Goal: Obtain resource: Download file/media

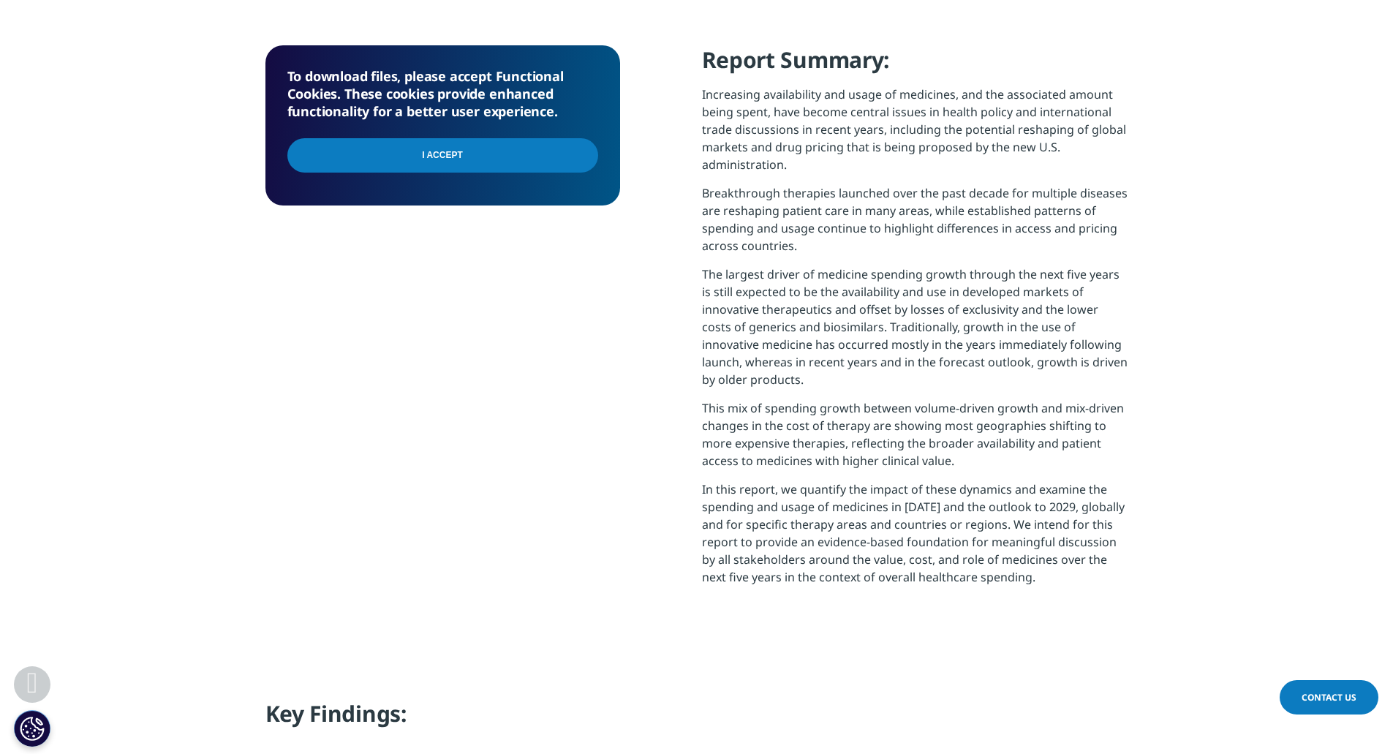
scroll to position [588, 863]
click at [501, 144] on input "I Accept" at bounding box center [442, 155] width 311 height 34
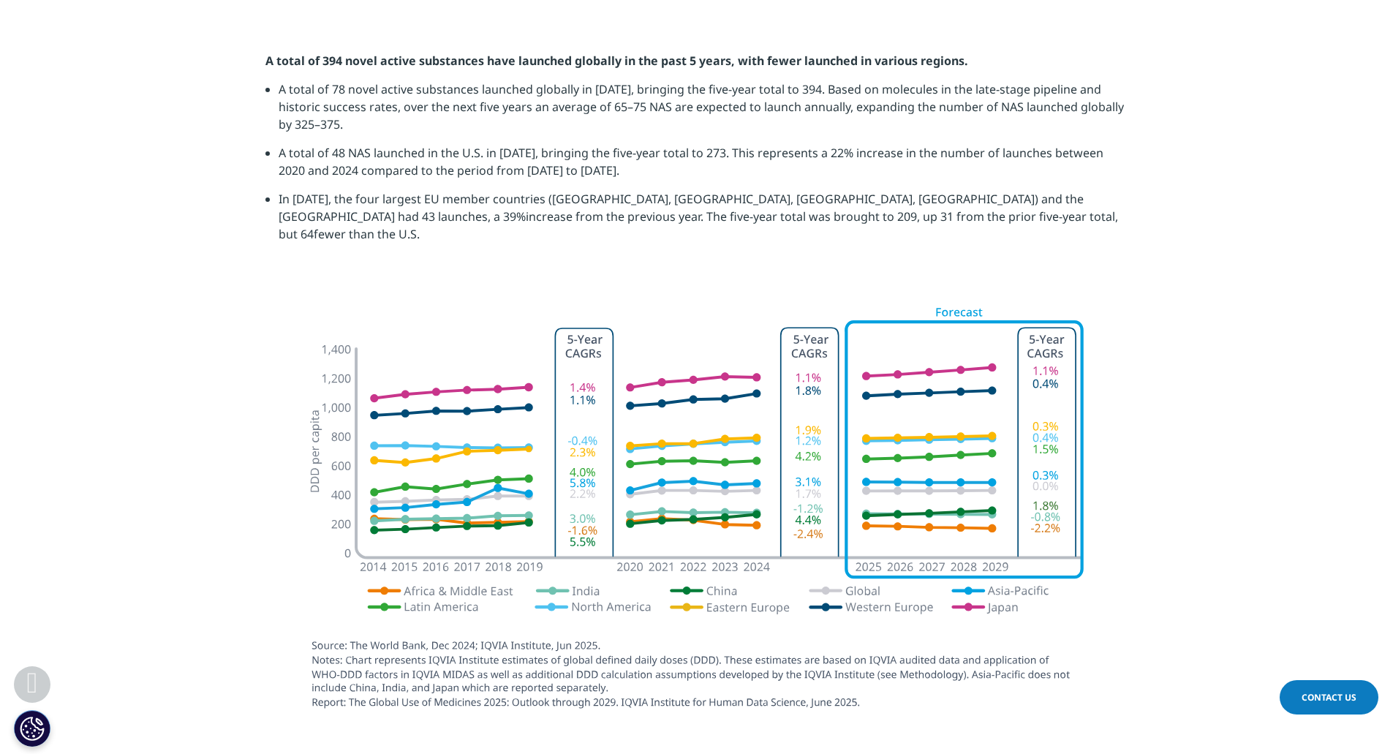
scroll to position [1765, 0]
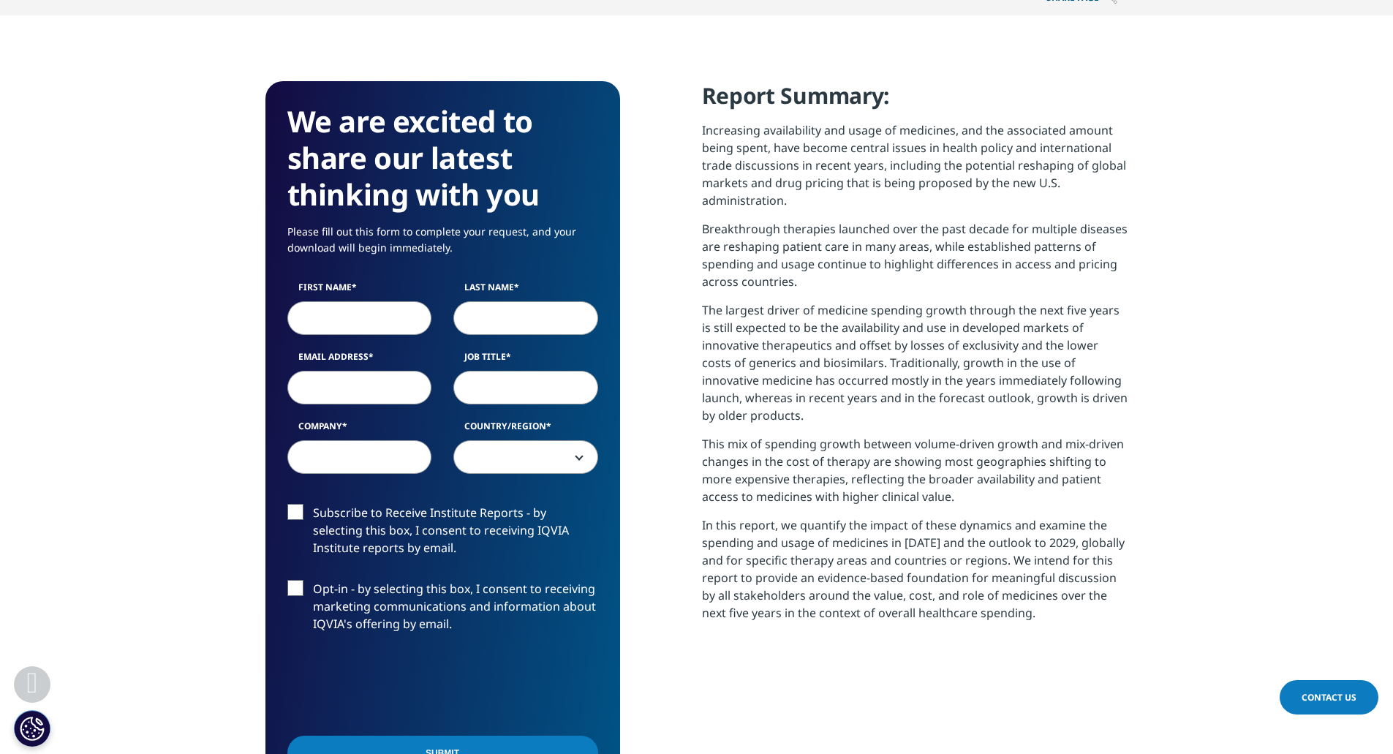
scroll to position [567, 0]
click at [330, 316] on input "First Name" at bounding box center [359, 317] width 145 height 34
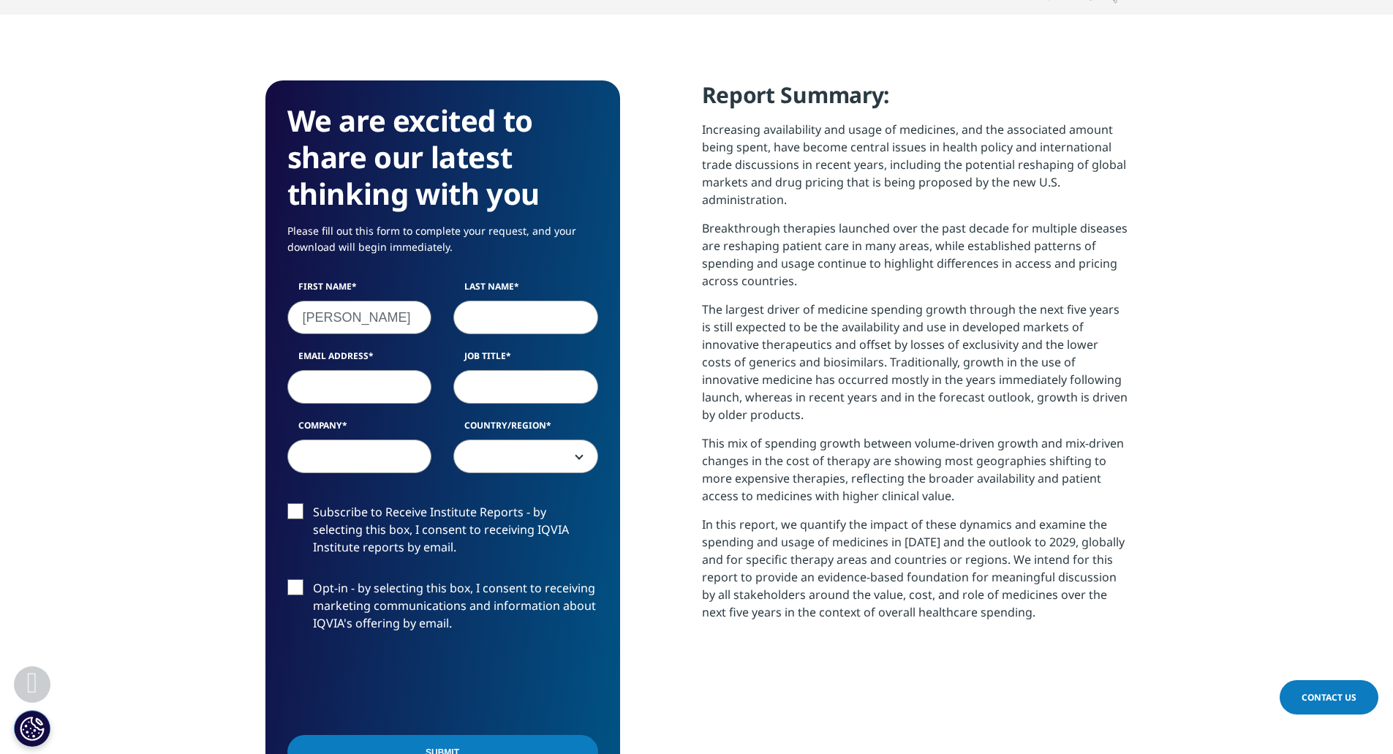
type input "[PERSON_NAME]"
type input "[EMAIL_ADDRESS][DOMAIN_NAME]"
type input "sr manager"
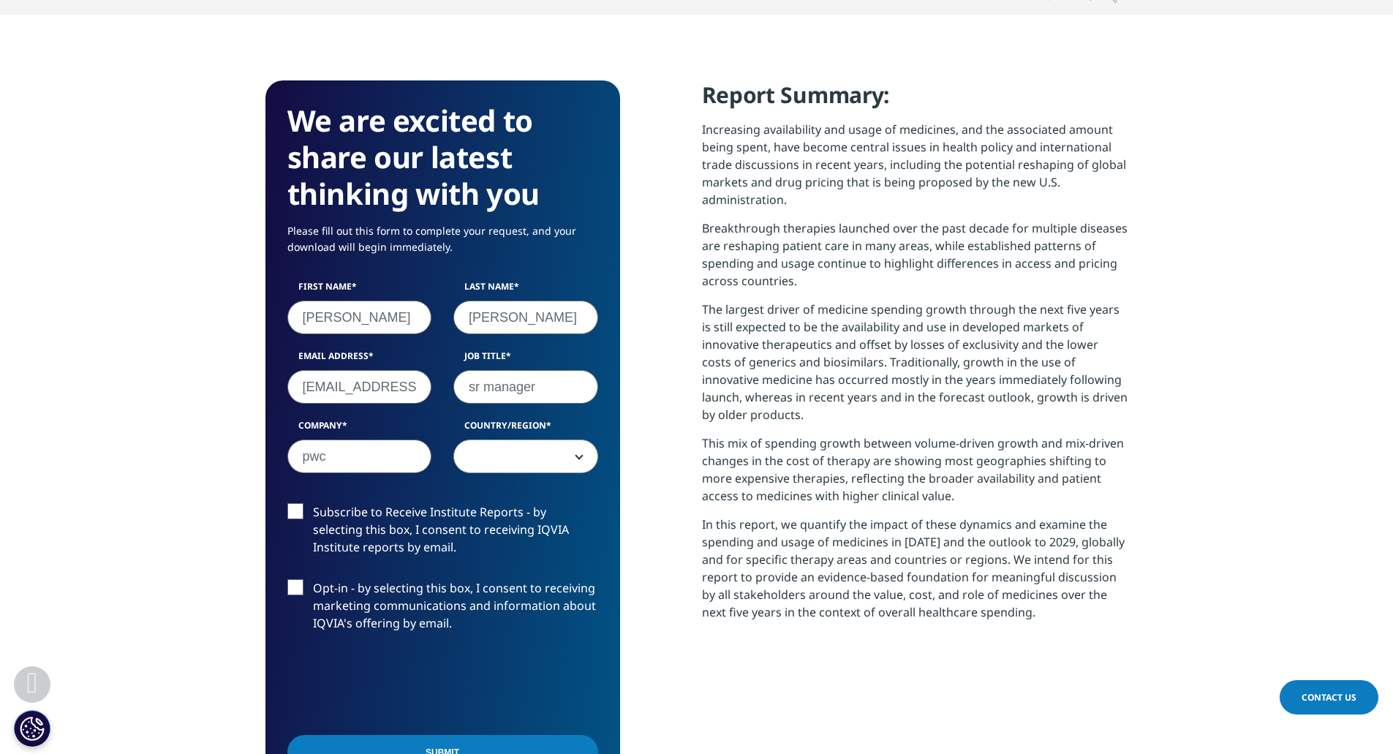
type input "pwc"
click at [494, 472] on span at bounding box center [525, 457] width 143 height 34
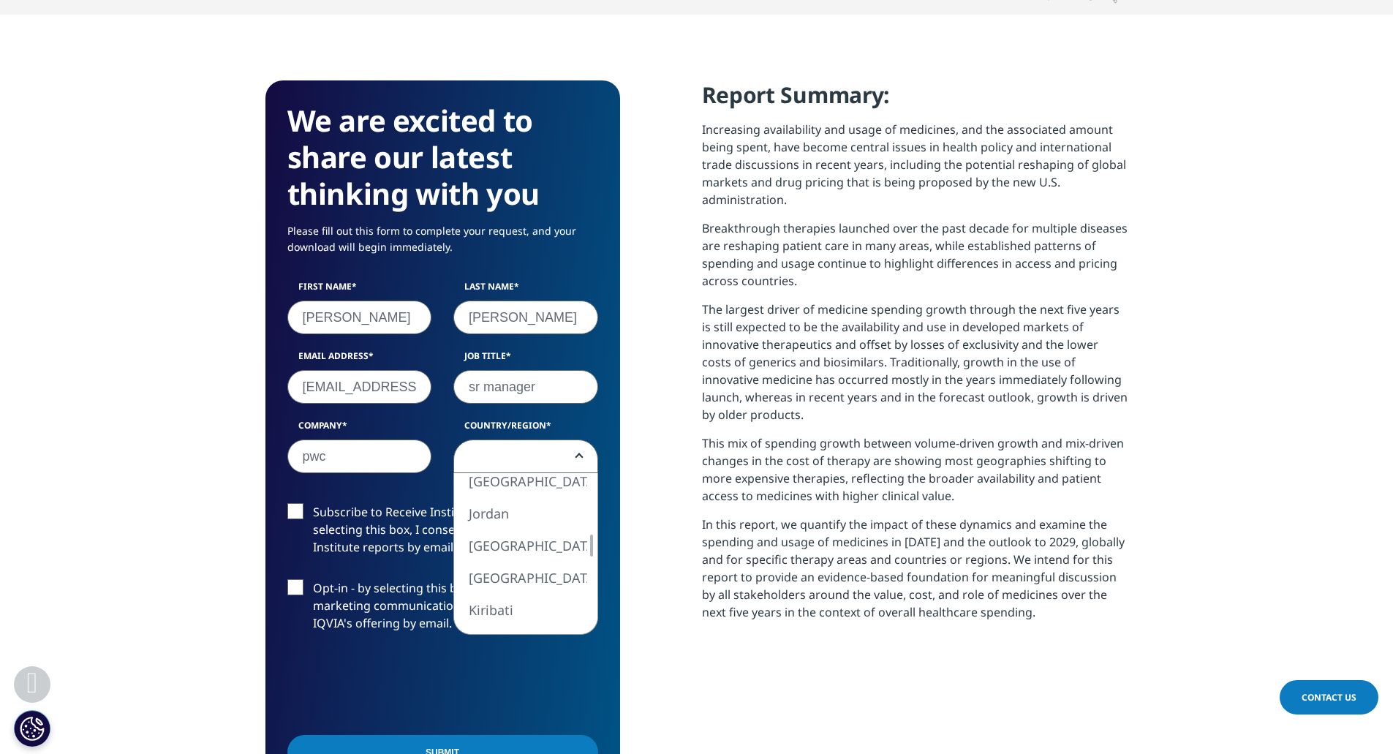
select select "Italy"
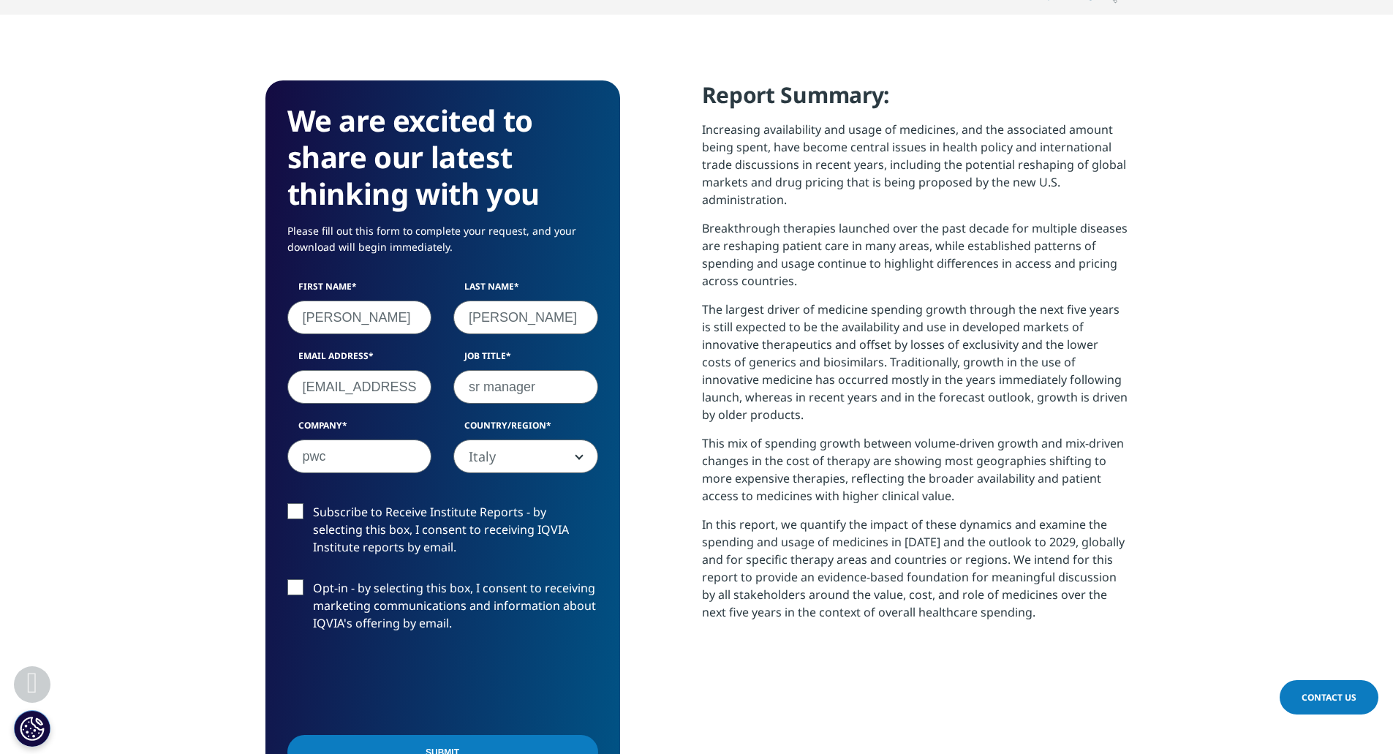
scroll to position [819, 0]
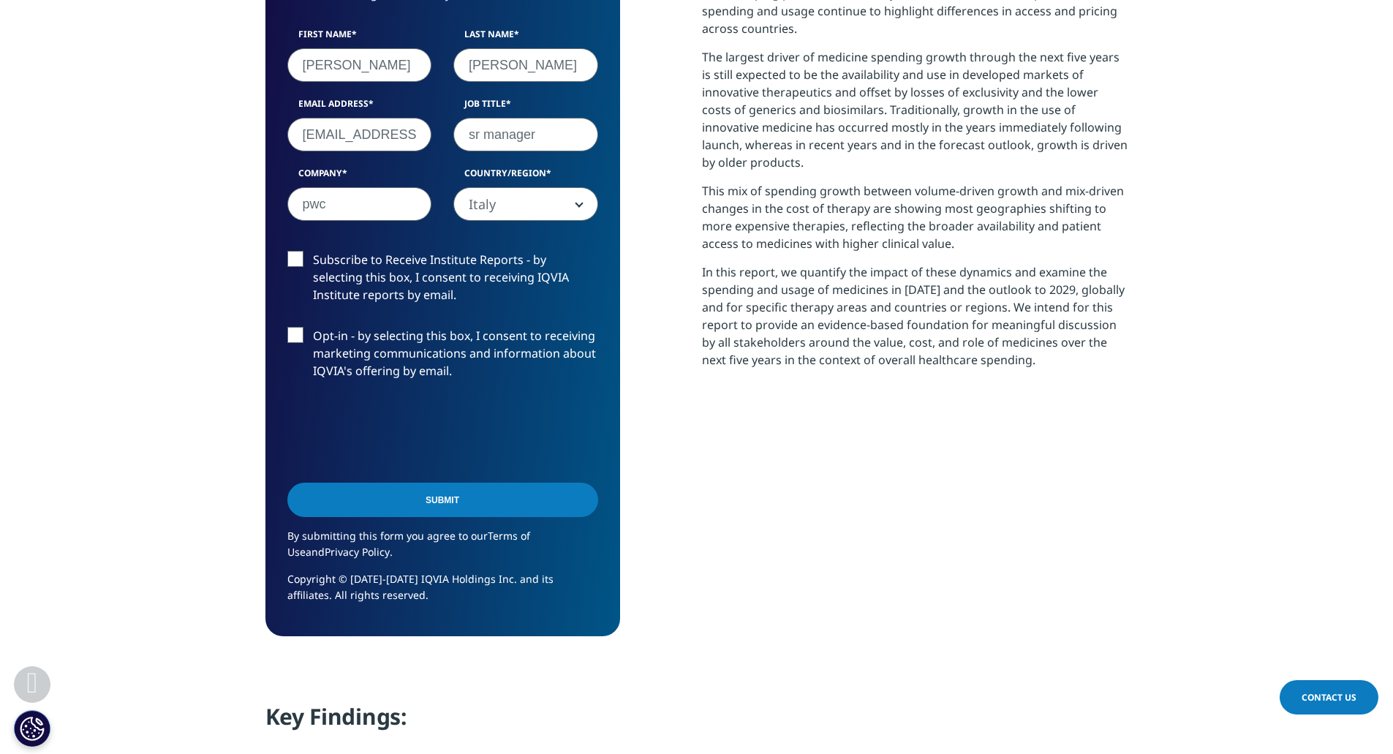
click at [434, 508] on input "Submit" at bounding box center [442, 500] width 311 height 34
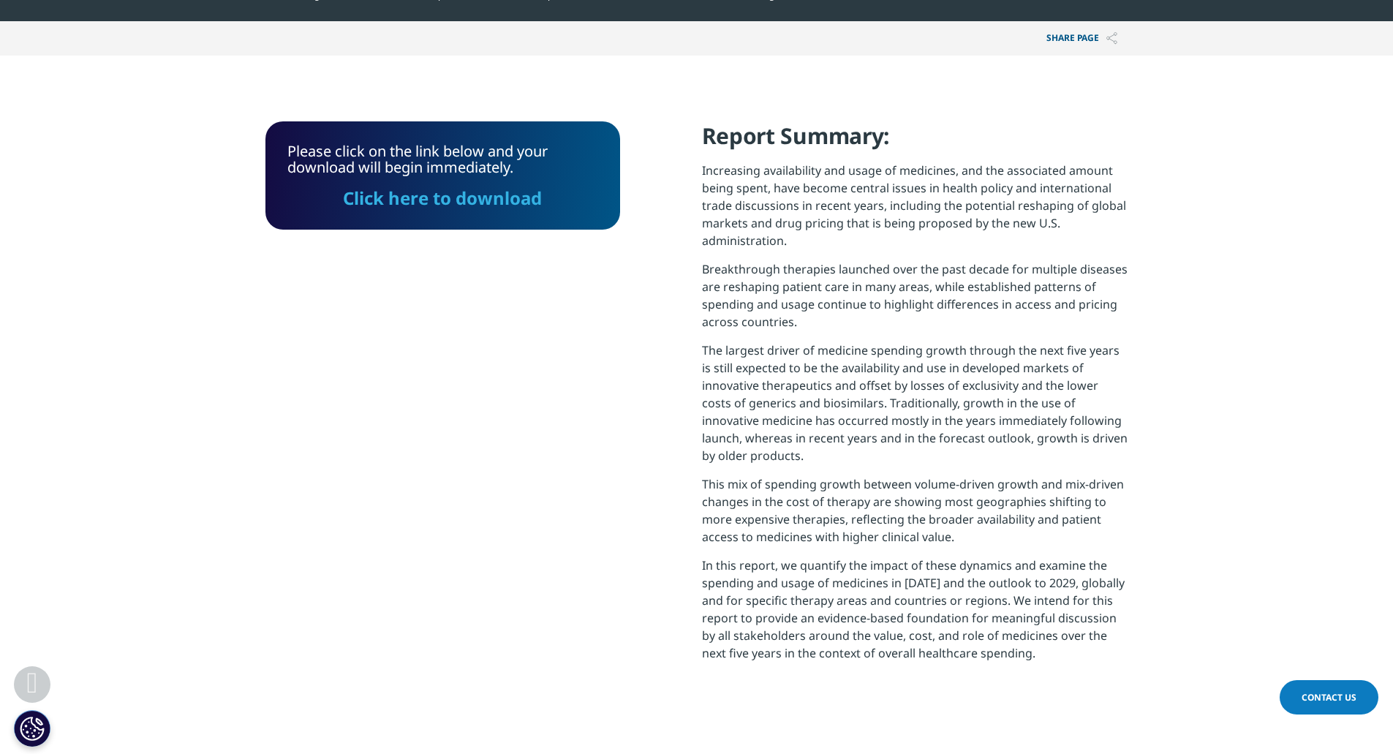
scroll to position [513, 0]
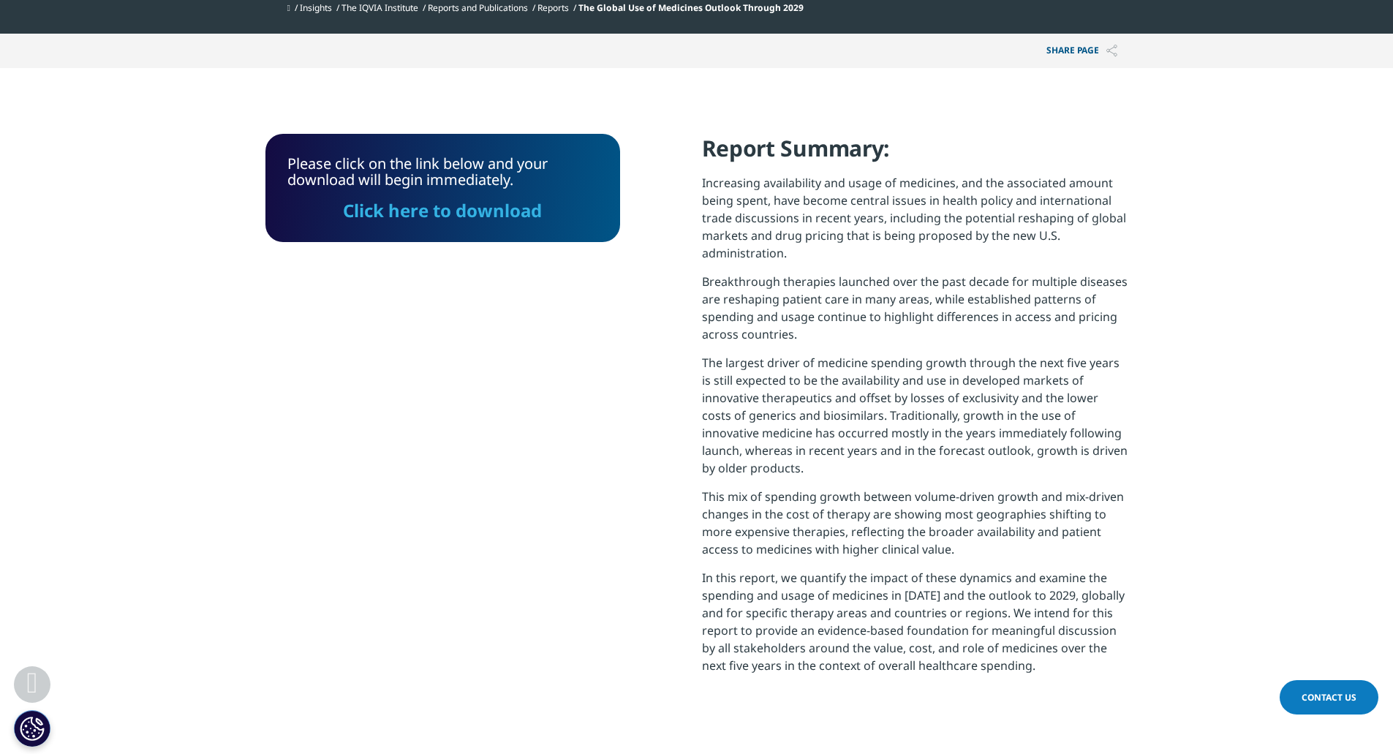
click at [420, 214] on link "Click here to download" at bounding box center [442, 210] width 199 height 24
